Goal: Task Accomplishment & Management: Complete application form

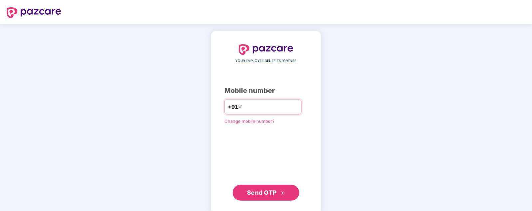
type input "**********"
click at [269, 200] on div "**********" at bounding box center [266, 122] width 111 height 183
click at [267, 195] on span "Send OTP" at bounding box center [266, 191] width 38 height 9
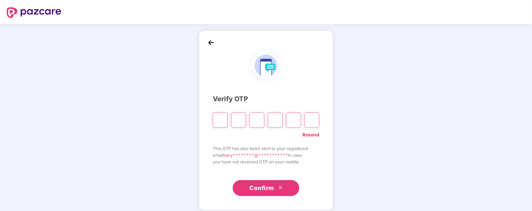
type input "*"
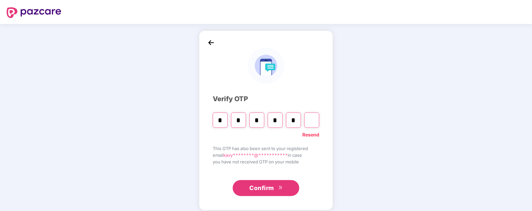
type input "*"
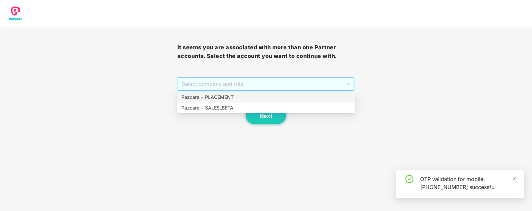
click at [246, 82] on span "Select company and role" at bounding box center [266, 84] width 169 height 13
click at [226, 97] on div "Pazcare - PLACEMENT" at bounding box center [265, 97] width 169 height 7
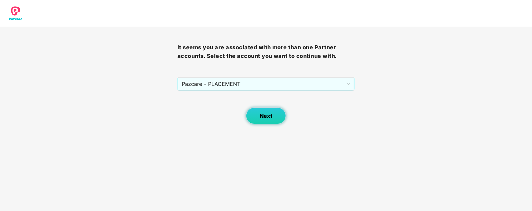
click at [268, 116] on span "Next" at bounding box center [266, 116] width 13 height 6
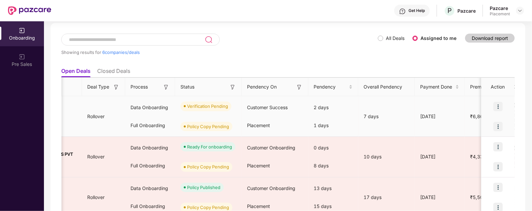
scroll to position [0, 73]
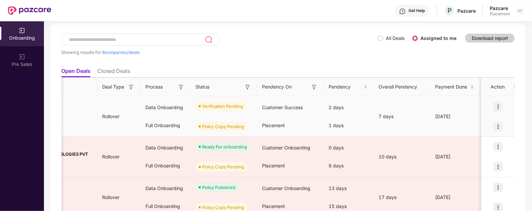
click at [499, 129] on img at bounding box center [497, 126] width 9 height 9
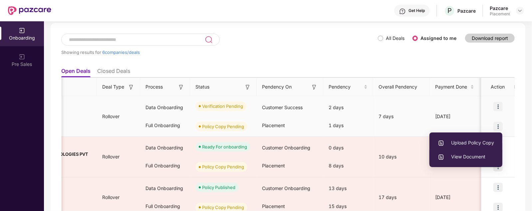
click at [478, 159] on span "View Document" at bounding box center [466, 156] width 56 height 7
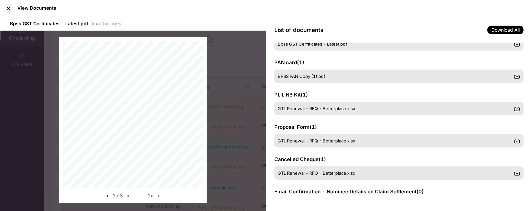
scroll to position [0, 0]
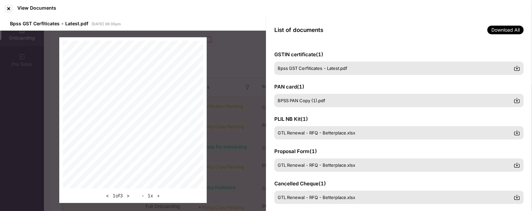
drag, startPoint x: 92, startPoint y: 22, endPoint x: 142, endPoint y: 24, distance: 50.0
click at [142, 24] on div "Bpss GST Cerfiticates - Latest.pdf 15 Sep 2025 | 06:35pm" at bounding box center [133, 23] width 266 height 13
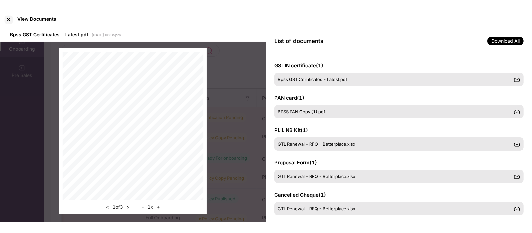
scroll to position [24, 0]
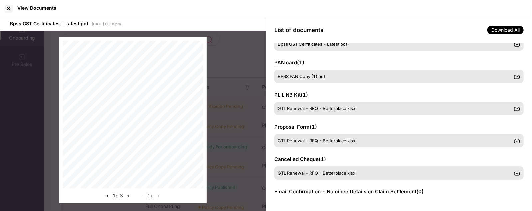
click at [228, 96] on div "< 1 of 3 > - 1 x +" at bounding box center [133, 120] width 266 height 179
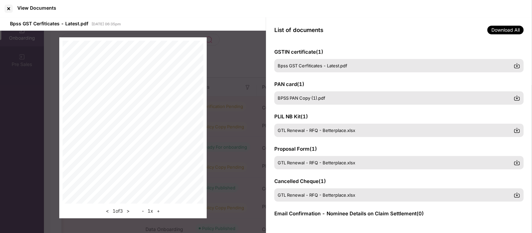
scroll to position [3, 0]
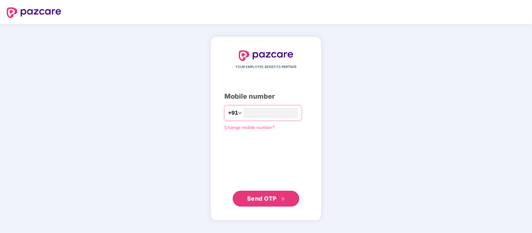
type input "**********"
click at [282, 198] on icon "double-right" at bounding box center [283, 198] width 4 height 4
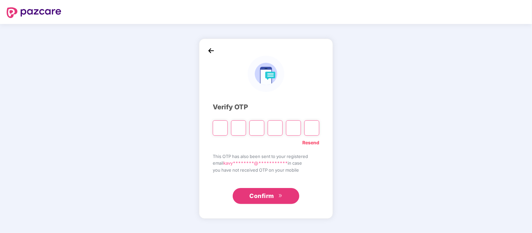
type input "*"
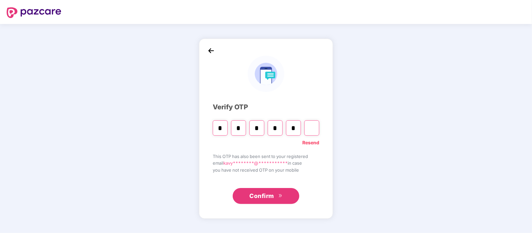
type input "*"
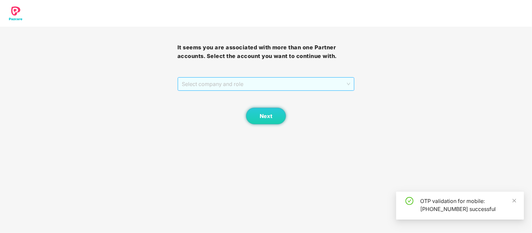
click at [252, 79] on span "Select company and role" at bounding box center [266, 84] width 169 height 13
click at [208, 96] on div "Pazcare - PLACEMENT" at bounding box center [265, 97] width 169 height 7
click at [267, 111] on button "Next" at bounding box center [266, 116] width 40 height 17
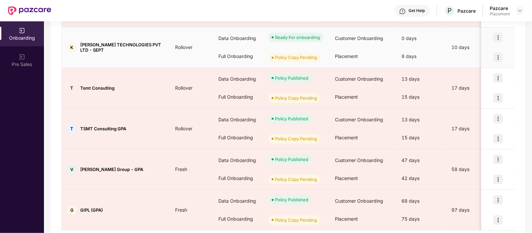
scroll to position [141, 0]
click at [499, 55] on img at bounding box center [497, 57] width 9 height 9
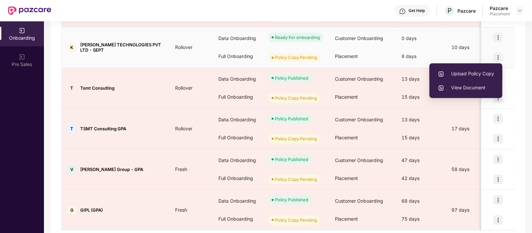
click at [472, 76] on span "Upload Policy Copy" at bounding box center [466, 73] width 56 height 7
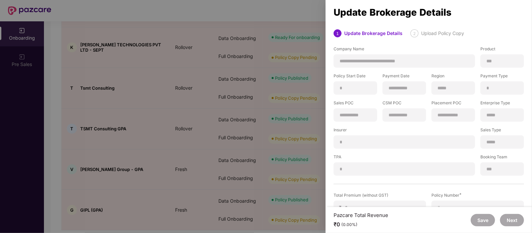
scroll to position [93, 0]
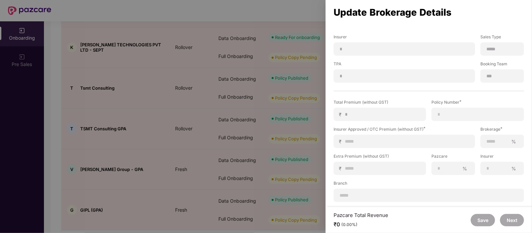
click at [223, 117] on div at bounding box center [266, 116] width 532 height 233
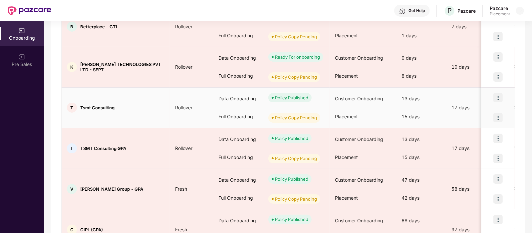
scroll to position [122, 0]
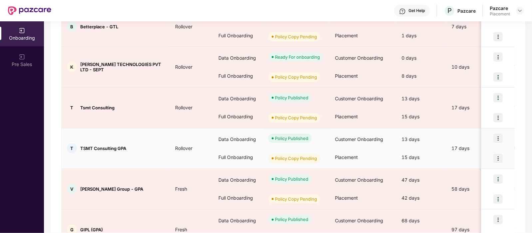
click at [501, 158] on img at bounding box center [497, 157] width 9 height 9
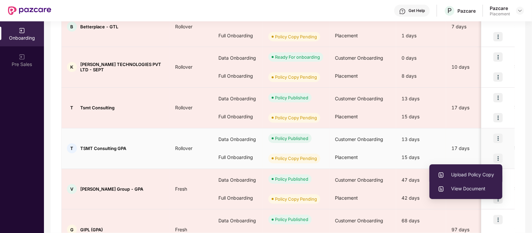
click at [473, 178] on span "Upload Policy Copy" at bounding box center [466, 174] width 56 height 7
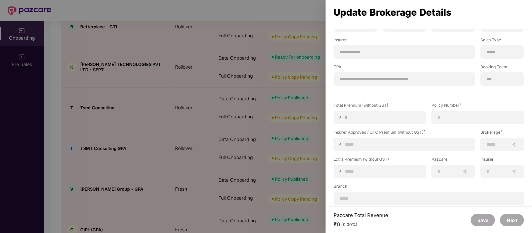
scroll to position [93, 0]
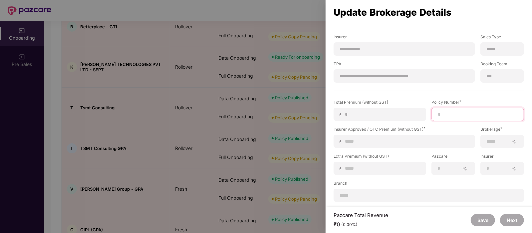
click at [456, 116] on input at bounding box center [477, 114] width 81 height 7
paste input "**********"
type input "**********"
click at [409, 142] on input at bounding box center [407, 141] width 125 height 7
type input "*"
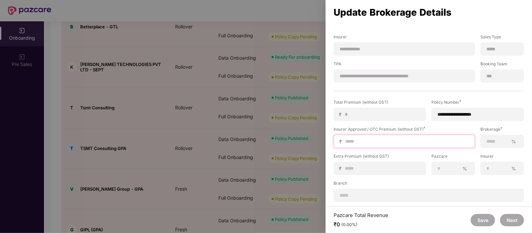
type input "*"
type input "**"
type input "***"
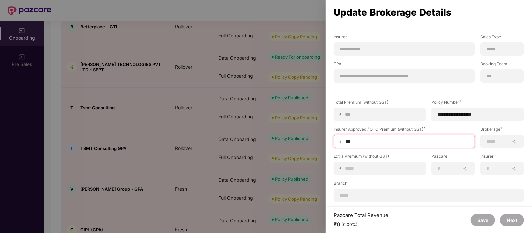
type input "****"
click at [494, 138] on input at bounding box center [497, 141] width 22 height 7
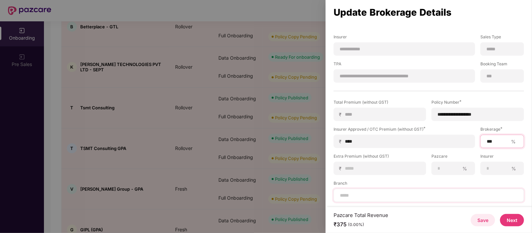
type input "***"
click at [371, 190] on div at bounding box center [429, 194] width 190 height 13
click at [351, 198] on input at bounding box center [428, 195] width 179 height 7
type input "*********"
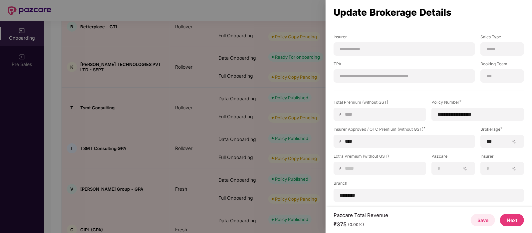
click at [507, 219] on button "Next" at bounding box center [512, 220] width 24 height 12
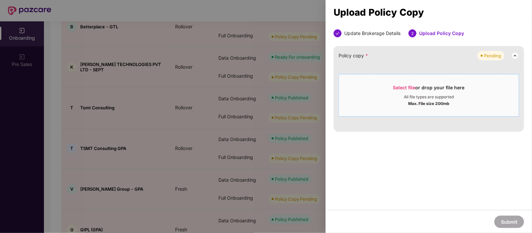
click at [417, 89] on div "Select file or drop your file here" at bounding box center [429, 89] width 72 height 10
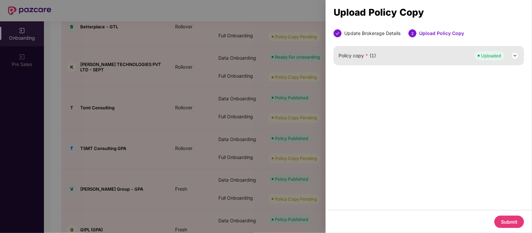
click at [508, 222] on button "Submit" at bounding box center [509, 221] width 30 height 12
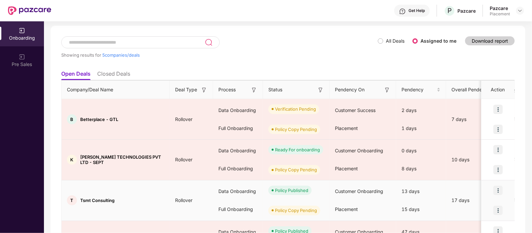
scroll to position [28, 0]
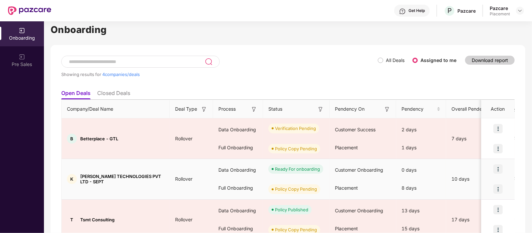
scroll to position [12, 0]
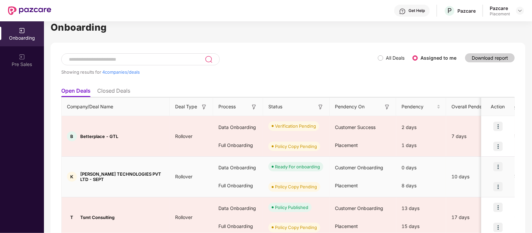
click at [286, 171] on div "Ready For onboarding" at bounding box center [296, 166] width 67 height 20
